Goal: Register for event/course

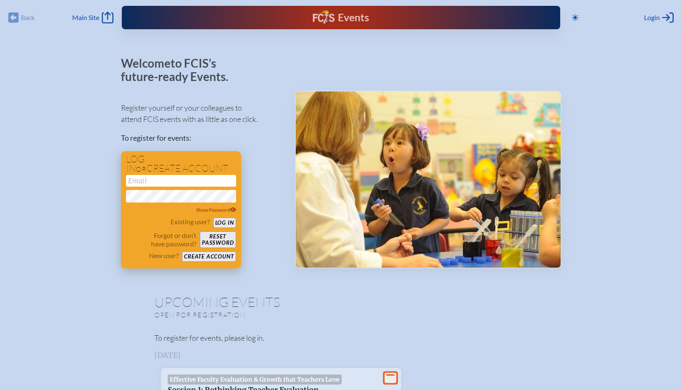
click at [202, 257] on button "Create account" at bounding box center [209, 256] width 54 height 10
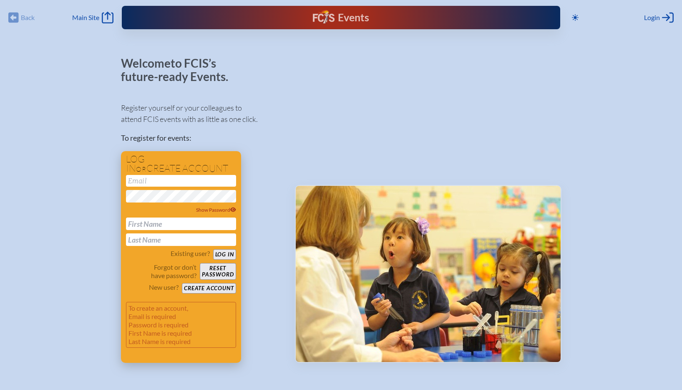
click at [153, 182] on input "email" at bounding box center [181, 181] width 110 height 12
type input "[EMAIL_ADDRESS][DOMAIN_NAME]"
click at [150, 222] on input "text" at bounding box center [181, 223] width 110 height 13
type input "[PERSON_NAME]"
click at [138, 240] on input "text" at bounding box center [181, 239] width 110 height 13
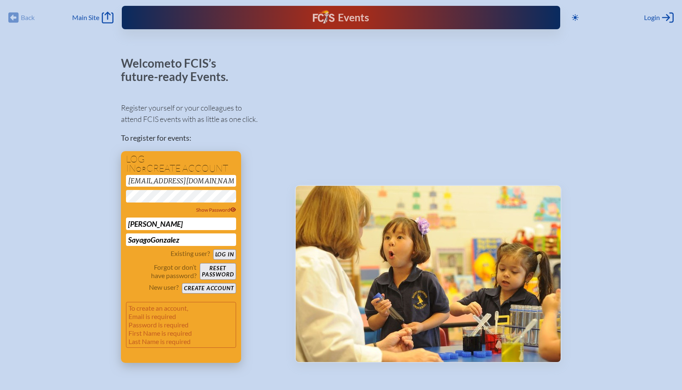
click at [151, 240] on input "SayagoGonzalez" at bounding box center [181, 239] width 110 height 13
type input "[PERSON_NAME]"
click at [205, 286] on button "Create account" at bounding box center [209, 288] width 54 height 10
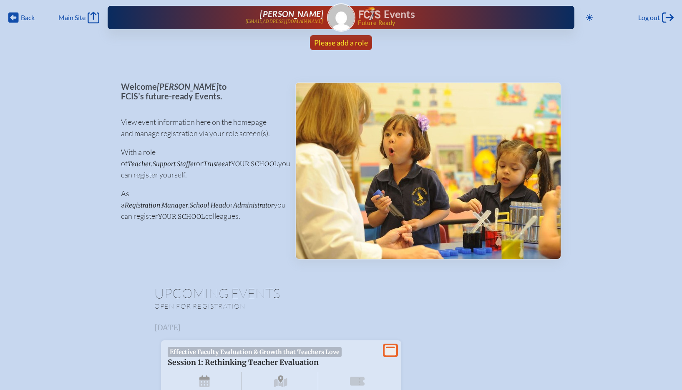
click at [342, 38] on span "Please add a role" at bounding box center [341, 42] width 54 height 9
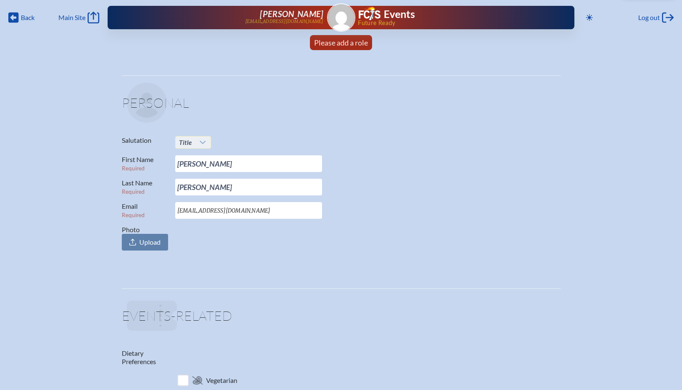
click at [204, 144] on icon at bounding box center [202, 142] width 7 height 7
click at [196, 157] on li "Mr." at bounding box center [193, 158] width 36 height 12
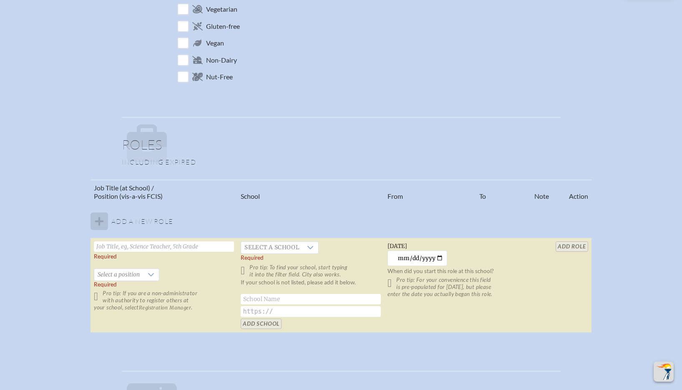
scroll to position [373, 0]
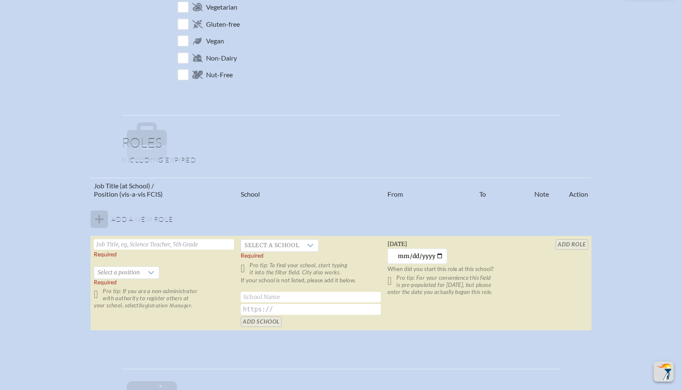
click at [150, 140] on icon at bounding box center [147, 133] width 40 height 23
click at [149, 247] on input "text" at bounding box center [164, 244] width 140 height 10
type input "School Chaplain"
click at [151, 273] on icon at bounding box center [151, 272] width 6 height 3
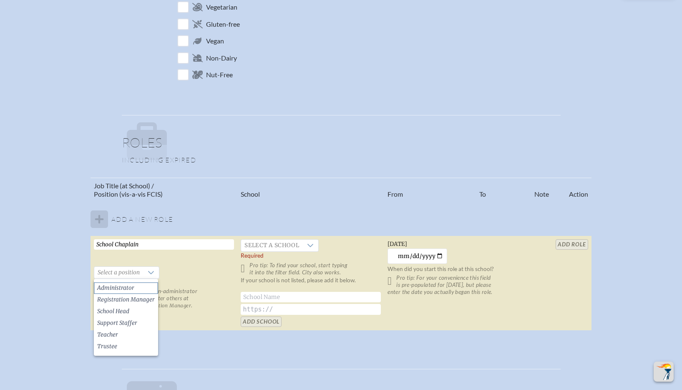
click at [136, 290] on li "Administrator" at bounding box center [126, 288] width 64 height 12
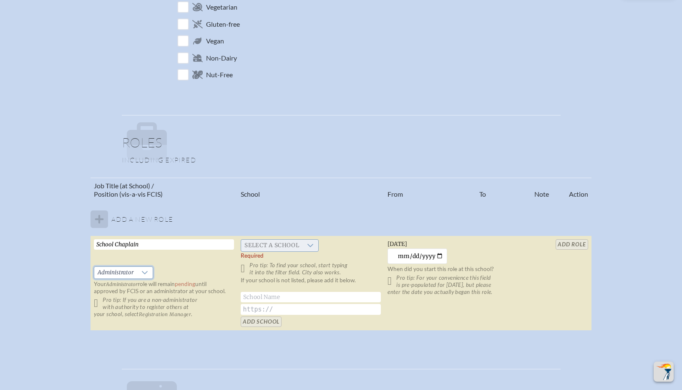
click at [303, 244] on div at bounding box center [311, 246] width 16 height 12
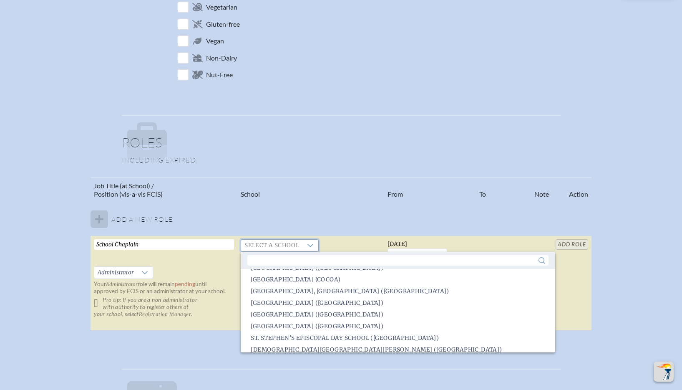
scroll to position [1530, 0]
click at [358, 338] on span "St. Stephen’s Episcopal Day School (Miami)" at bounding box center [345, 337] width 188 height 8
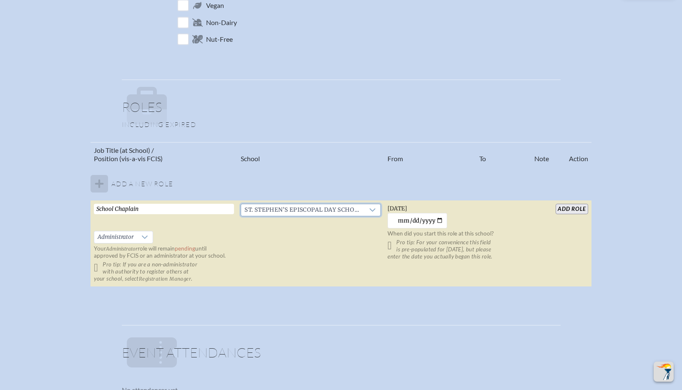
scroll to position [411, 0]
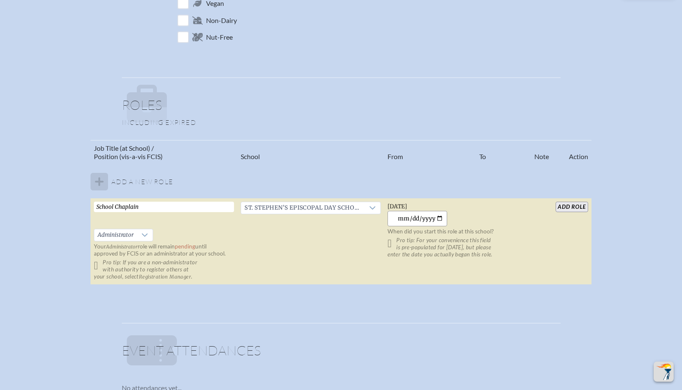
click at [419, 217] on input "2025-09-07" at bounding box center [418, 218] width 60 height 15
click at [439, 217] on input "2025-09-07" at bounding box center [418, 218] width 60 height 15
type input "2014-07-01"
click at [573, 207] on input "add Role" at bounding box center [572, 207] width 32 height 10
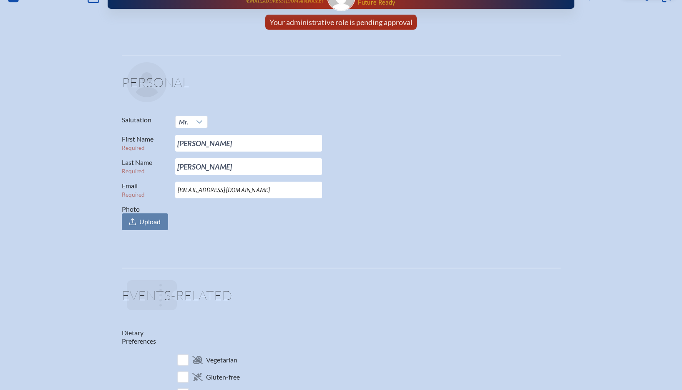
scroll to position [0, 0]
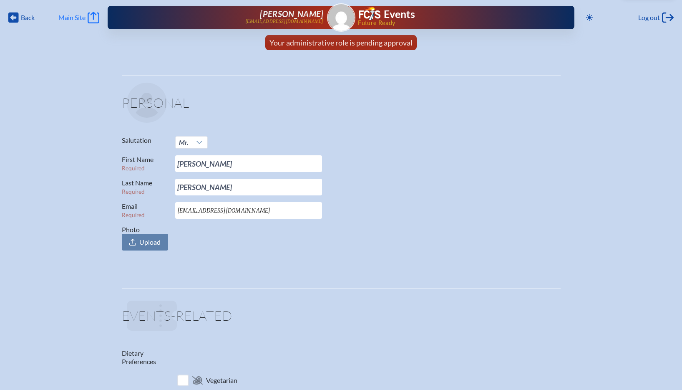
click at [71, 19] on span "Main Site" at bounding box center [71, 17] width 27 height 8
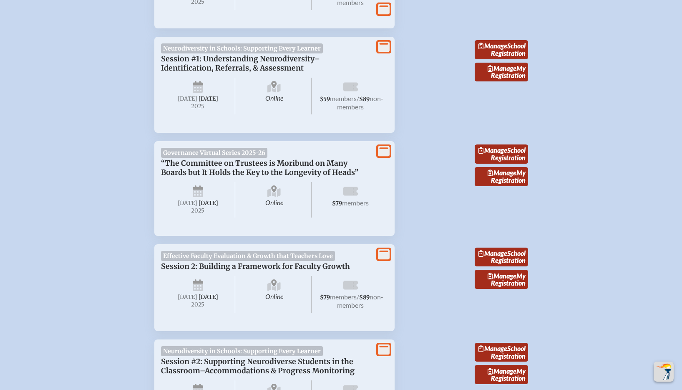
scroll to position [384, 0]
click at [214, 52] on span "Neurodiversity in Schools: Supporting Every Learner" at bounding box center [242, 49] width 162 height 10
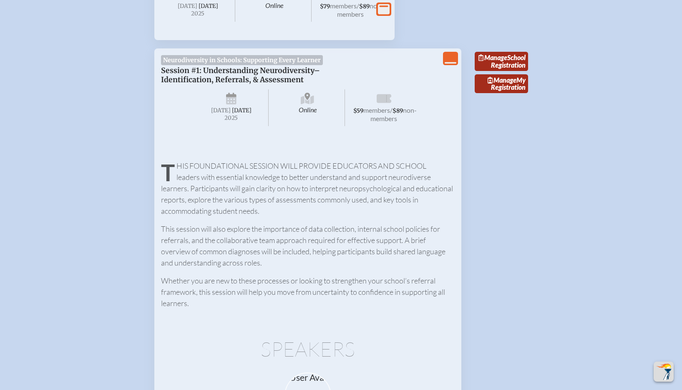
scroll to position [368, 0]
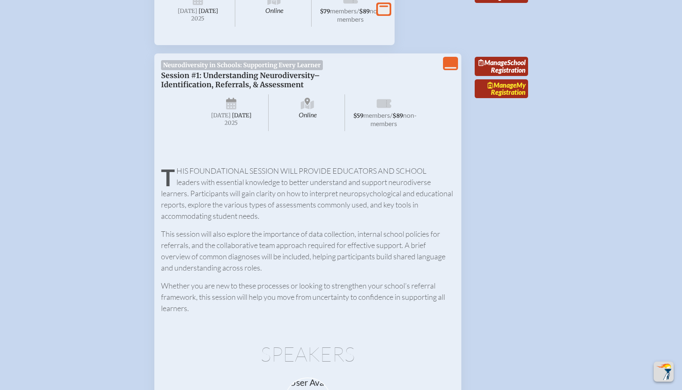
click at [512, 98] on link "Manage My Registration" at bounding box center [501, 88] width 53 height 19
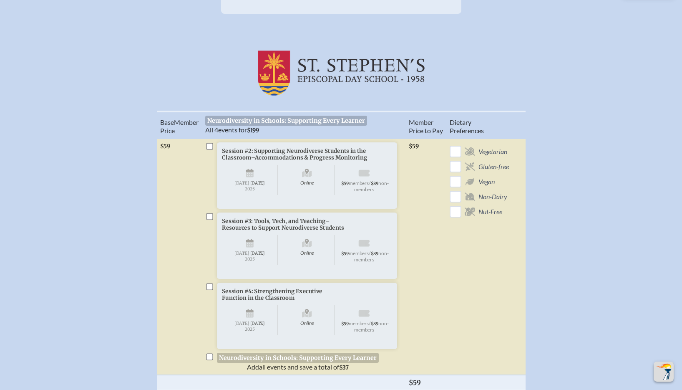
scroll to position [214, 0]
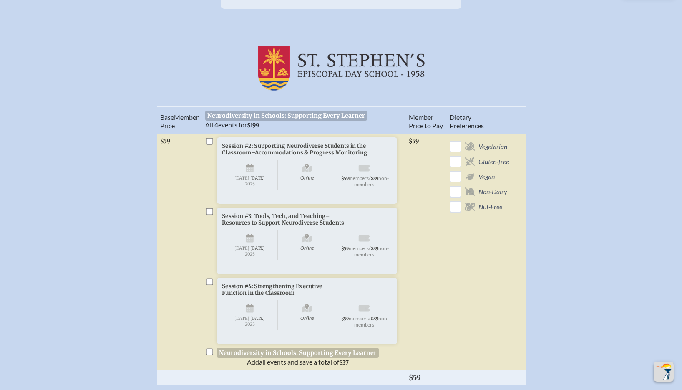
click at [212, 211] on input "checkbox" at bounding box center [209, 211] width 7 height 7
checkbox input "true"
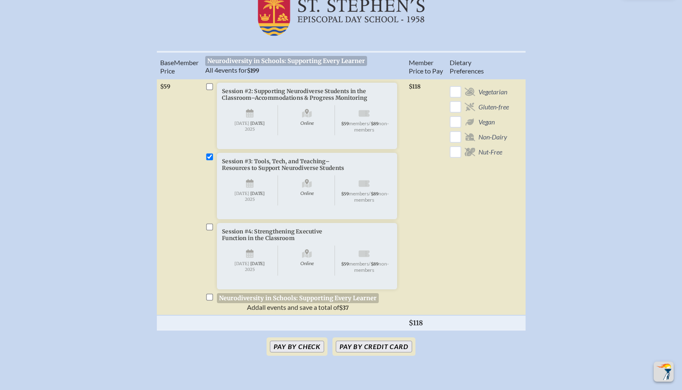
scroll to position [268, 0]
click at [212, 231] on input "checkbox" at bounding box center [209, 227] width 7 height 7
checkbox input "true"
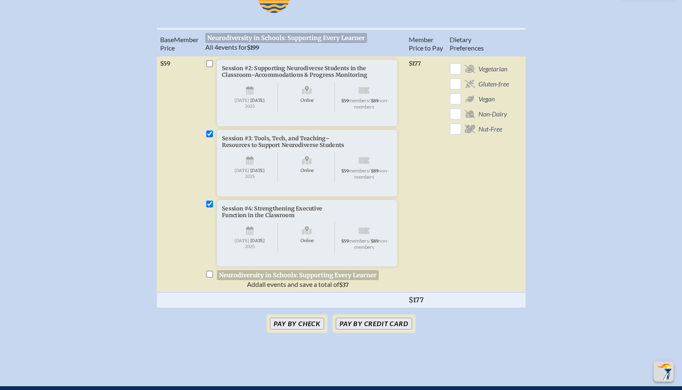
scroll to position [298, 0]
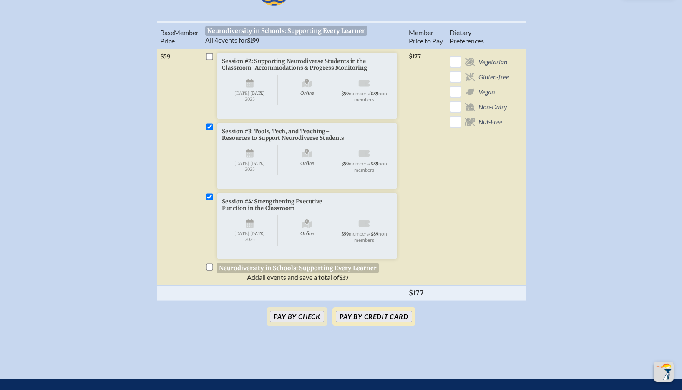
click at [371, 322] on button "Pay by Credit Card" at bounding box center [374, 316] width 76 height 12
